Goal: Transaction & Acquisition: Book appointment/travel/reservation

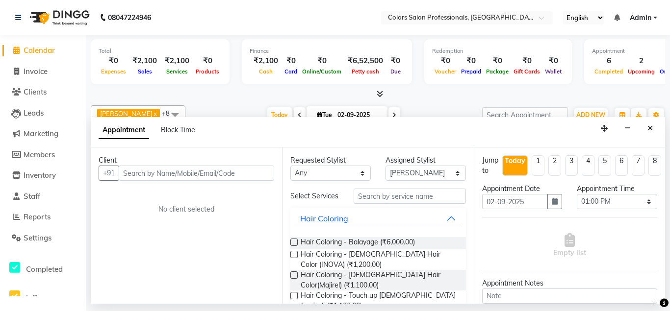
select select "60228"
select select "780"
select select "tentative"
click at [211, 167] on input "text" at bounding box center [196, 173] width 155 height 15
click at [227, 189] on div "Client +91 No client selected" at bounding box center [186, 226] width 191 height 156
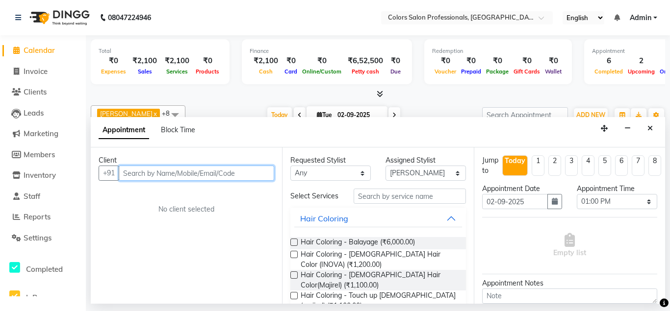
click at [201, 172] on input "text" at bounding box center [196, 173] width 155 height 15
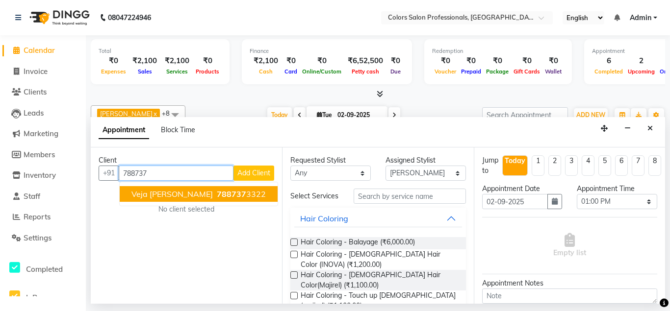
click at [215, 192] on ngb-highlight "788737 3322" at bounding box center [240, 194] width 51 height 10
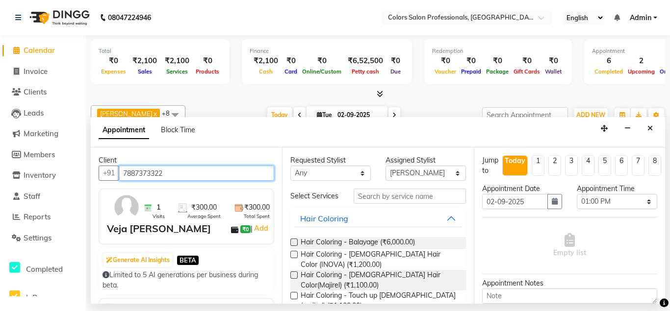
type input "7887373322"
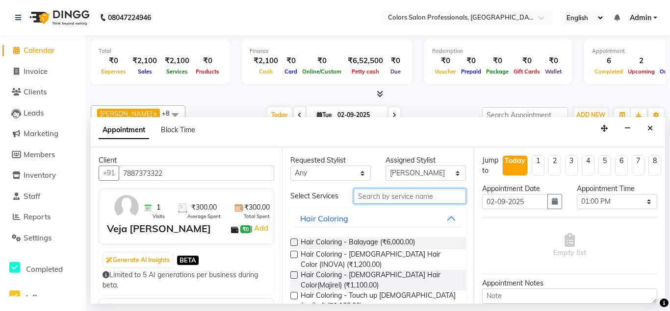
click at [379, 196] on input "text" at bounding box center [409, 196] width 112 height 15
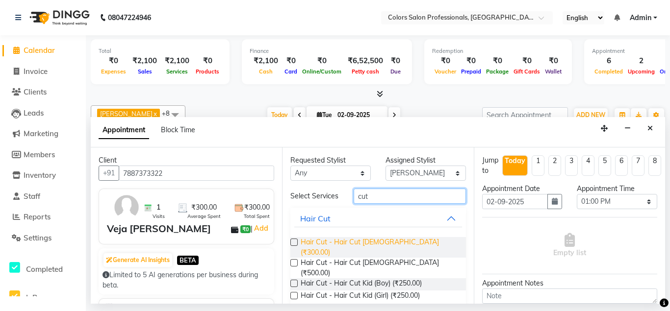
type input "cut"
click at [387, 240] on span "Hair Cut - Hair Cut [DEMOGRAPHIC_DATA] (₹300.00)" at bounding box center [379, 247] width 157 height 21
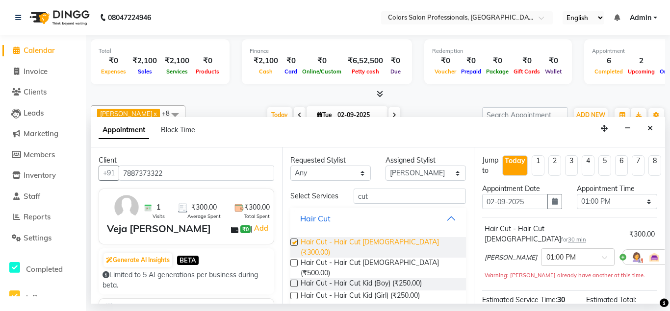
checkbox input "false"
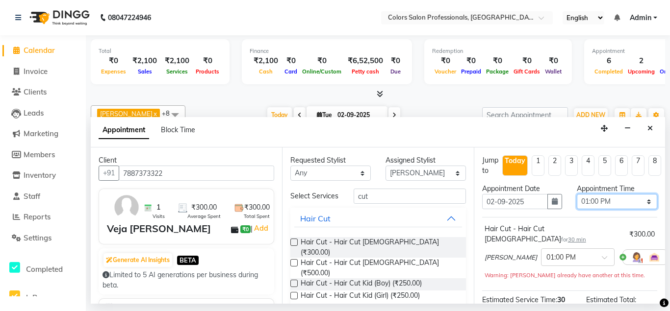
select select "960"
click option "04:00 PM" at bounding box center [0, 0] width 0 height 0
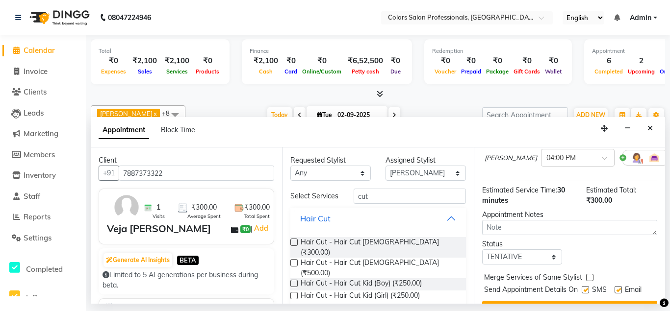
scroll to position [112, 0]
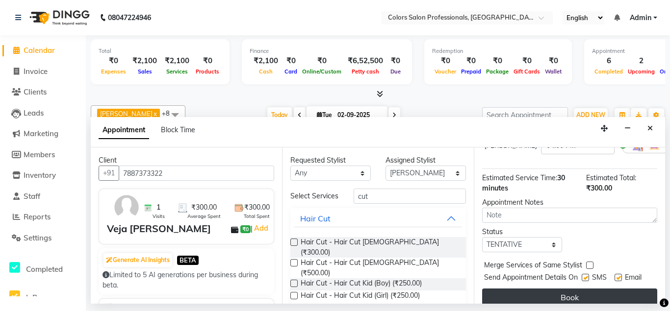
click at [521, 289] on button "Book" at bounding box center [569, 298] width 175 height 18
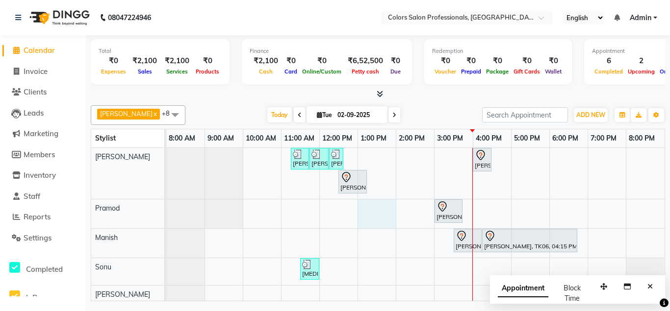
click at [393, 213] on div "[PERSON_NAME] Client, TK02, 11:15 AM-11:45 AM, Hair Cut - Hair Cut [DEMOGRAPHIC…" at bounding box center [415, 260] width 498 height 224
select select "60229"
select select "tentative"
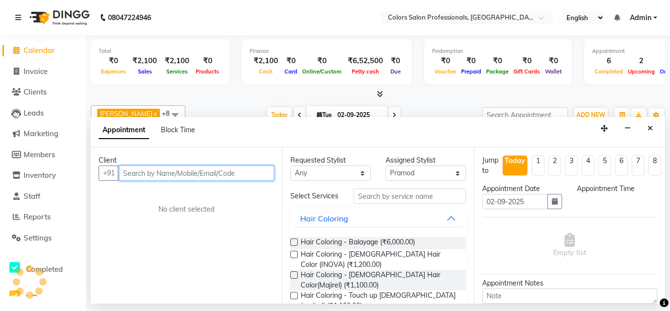
select select "780"
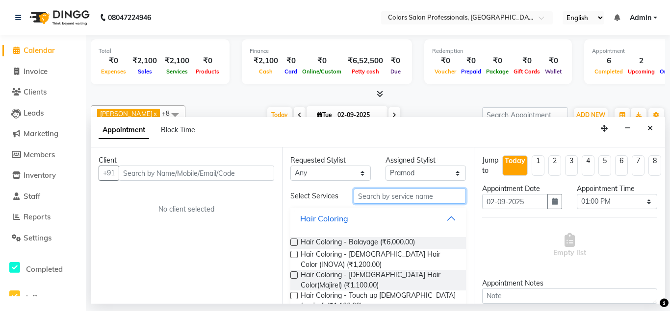
click at [382, 195] on input "text" at bounding box center [409, 196] width 112 height 15
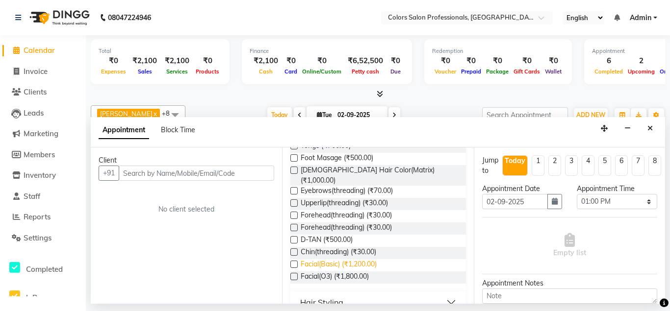
scroll to position [371, 0]
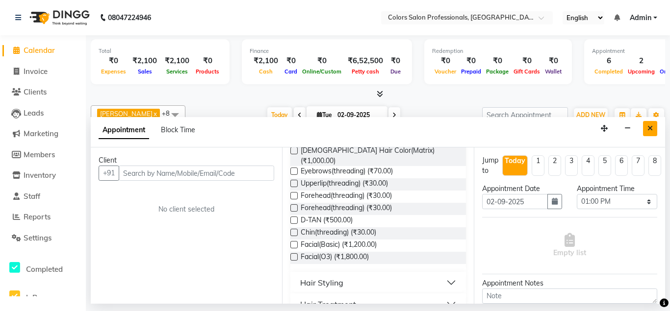
click at [648, 127] on icon "Close" at bounding box center [649, 128] width 5 height 7
